Goal: Task Accomplishment & Management: Complete application form

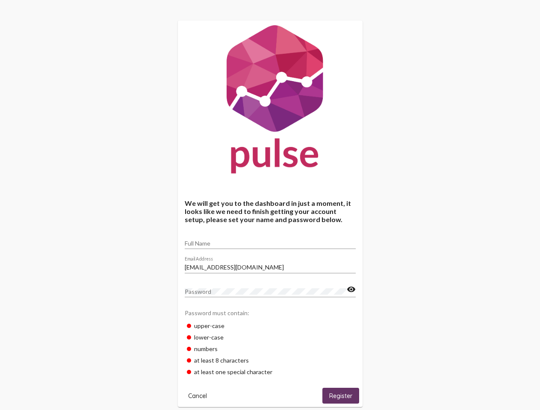
click at [270, 241] on input "Full Name" at bounding box center [270, 243] width 171 height 7
click at [270, 265] on input "[EMAIL_ADDRESS][DOMAIN_NAME]" at bounding box center [270, 267] width 171 height 7
click at [351, 290] on mat-icon "visibility" at bounding box center [351, 290] width 9 height 10
click at [197, 396] on span "Cancel" at bounding box center [197, 396] width 19 height 8
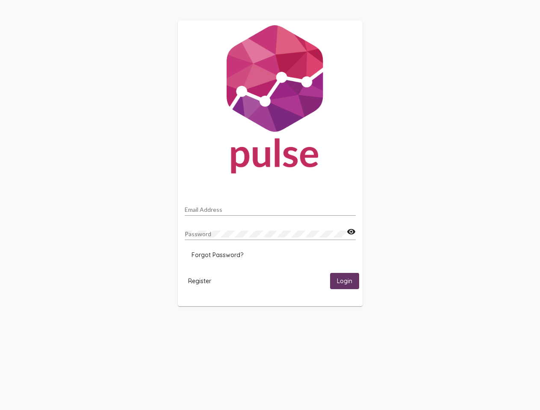
click at [341, 327] on html "Email Address Password visibility Forgot Password? Register Login" at bounding box center [270, 163] width 540 height 327
